Goal: Task Accomplishment & Management: Manage account settings

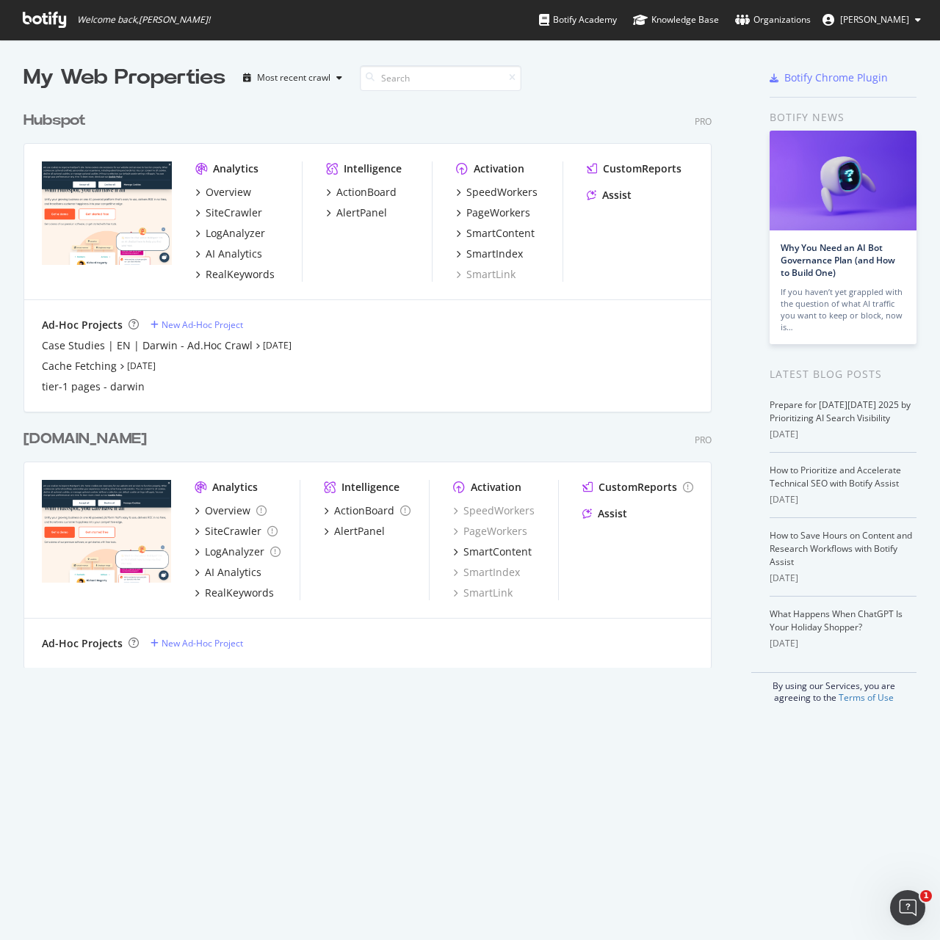
click at [26, 113] on div "Hubspot" at bounding box center [54, 120] width 62 height 21
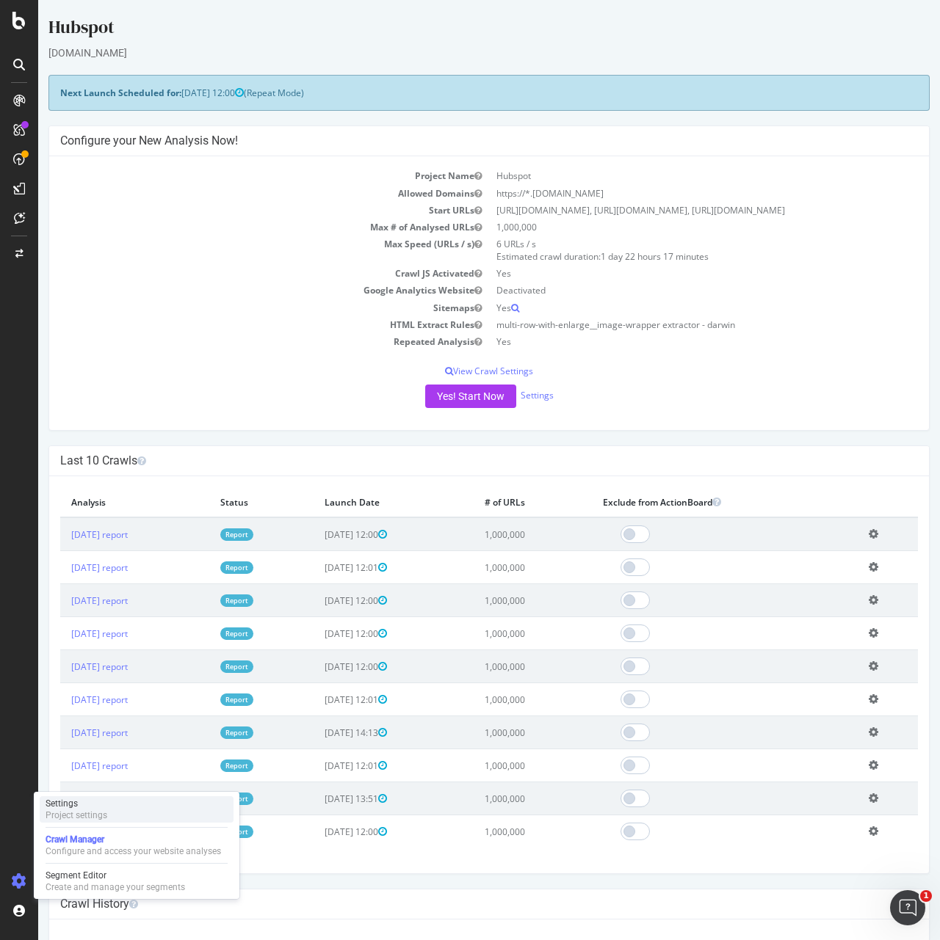
click at [81, 797] on div "Settings Project settings" at bounding box center [137, 810] width 194 height 26
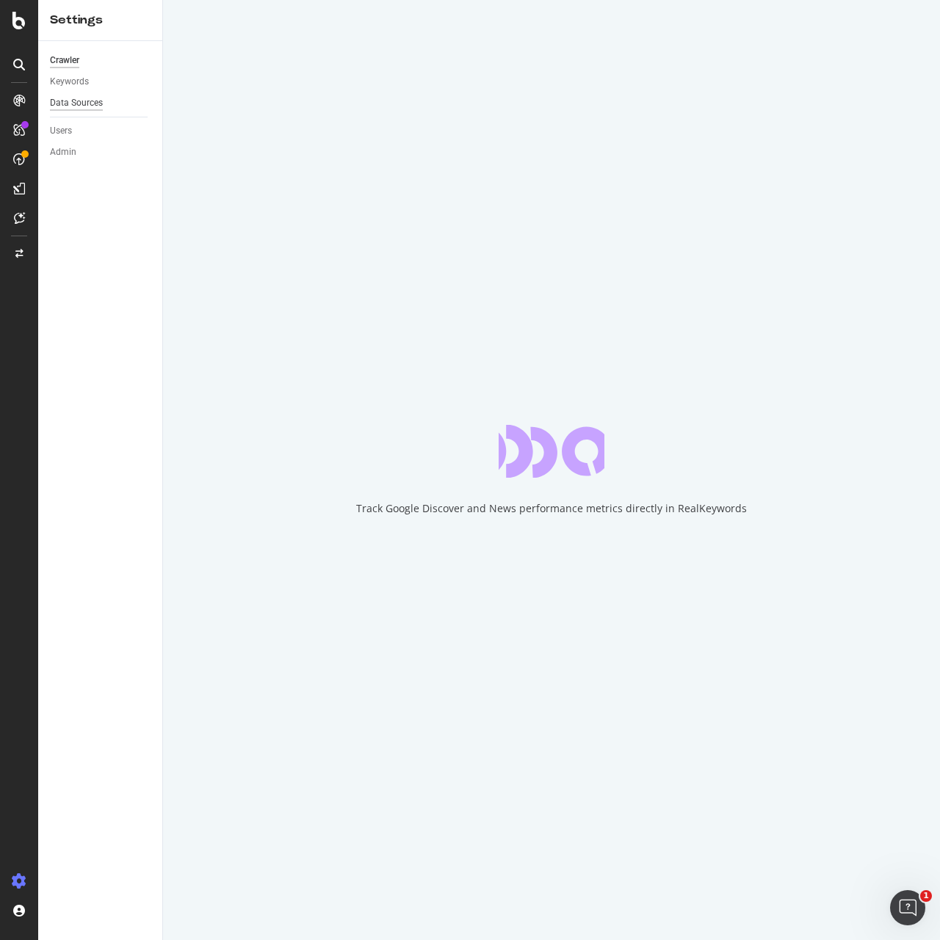
click at [68, 106] on div "Data Sources" at bounding box center [76, 102] width 53 height 15
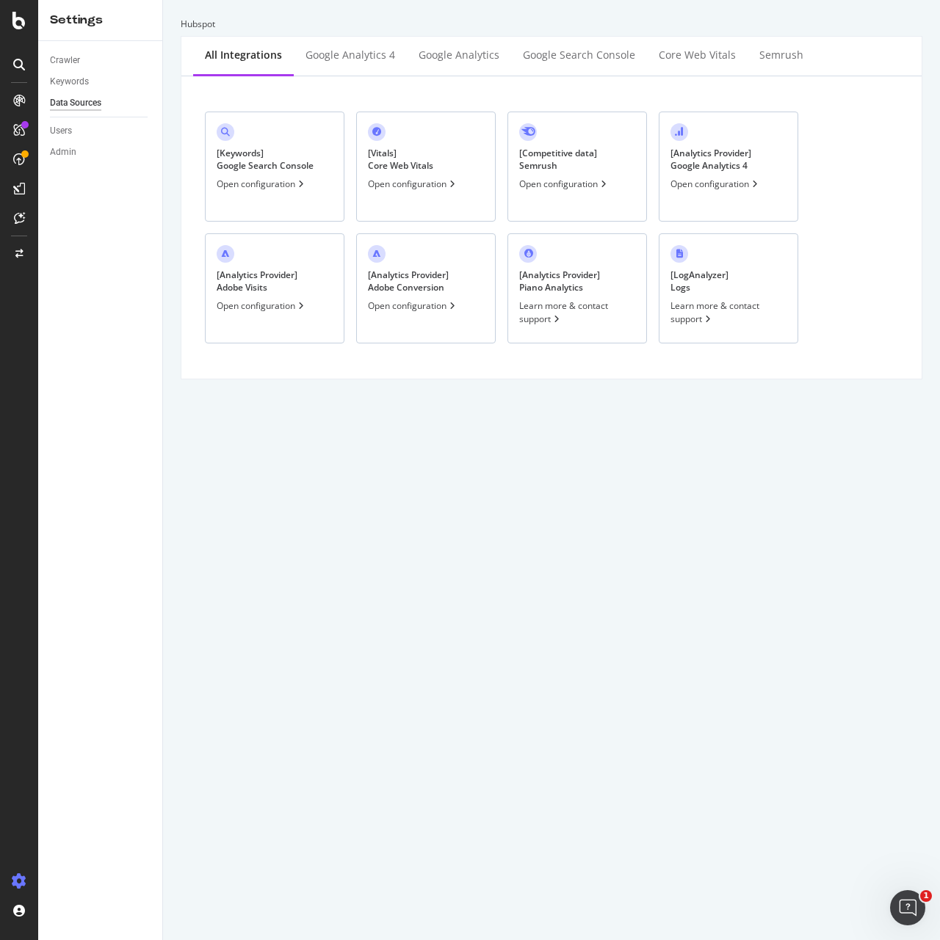
click at [276, 154] on div "[ Keywords ] Google Search Console" at bounding box center [265, 159] width 97 height 25
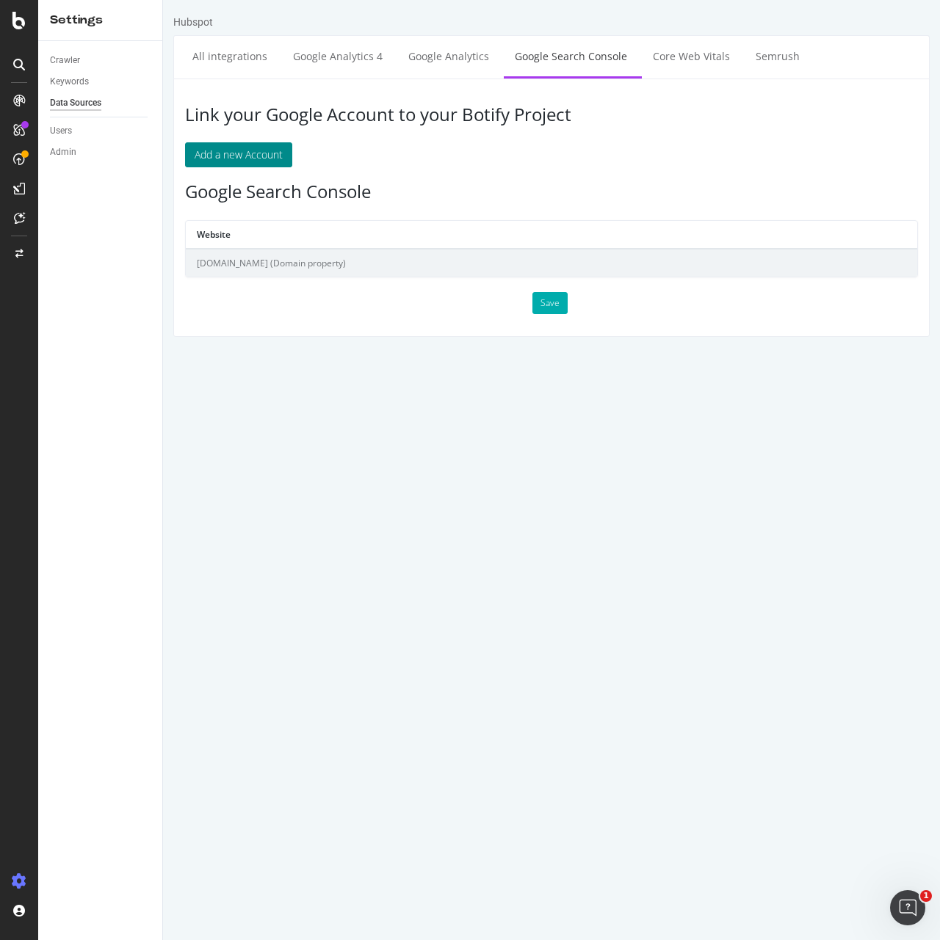
click at [264, 159] on button "Add a new Account" at bounding box center [238, 154] width 107 height 25
click at [75, 912] on div "Log Out" at bounding box center [84, 914] width 31 height 12
